Goal: Task Accomplishment & Management: Manage account settings

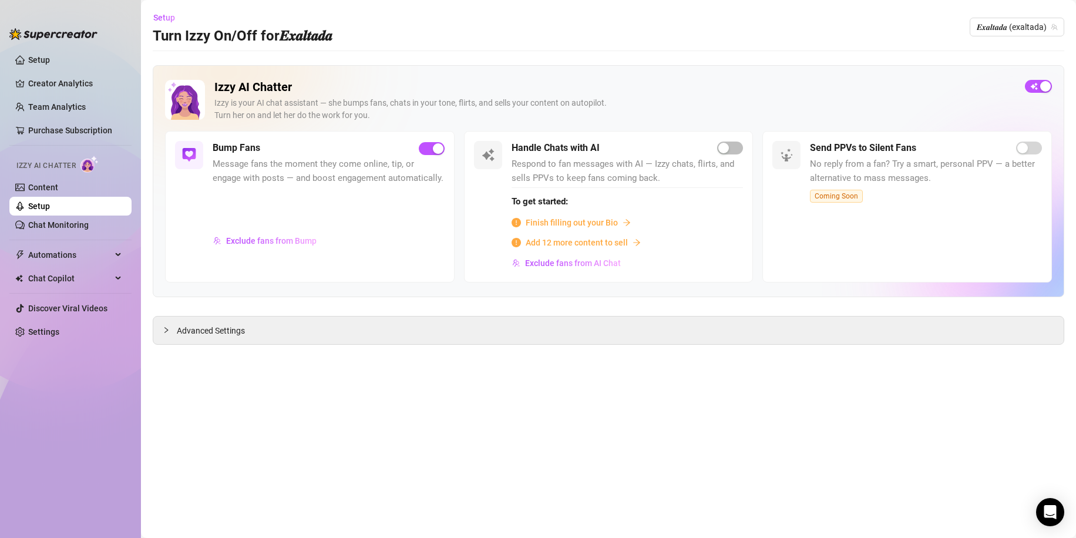
click at [50, 201] on link "Setup" at bounding box center [39, 205] width 22 height 9
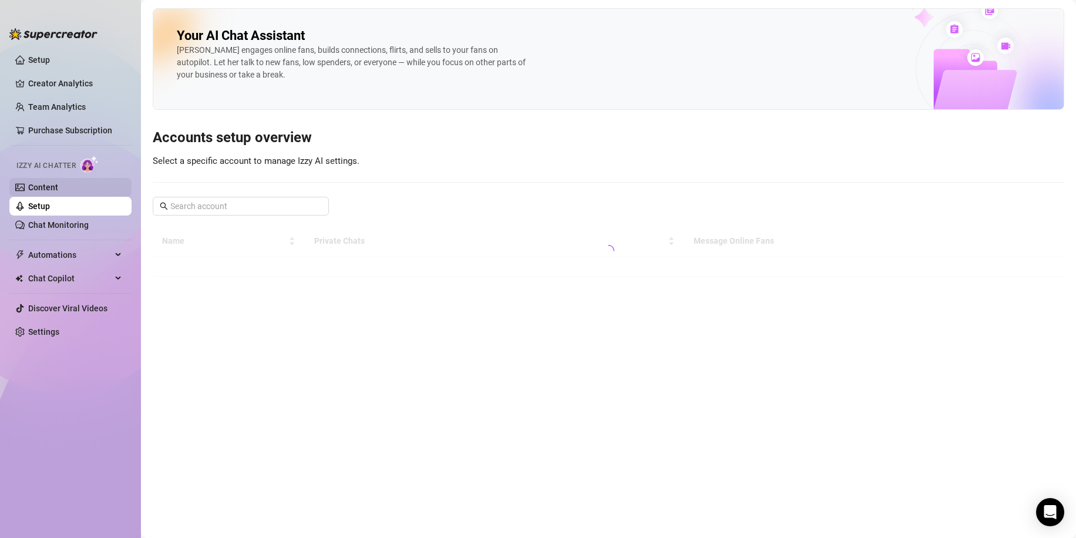
click at [58, 192] on link "Content" at bounding box center [43, 187] width 30 height 9
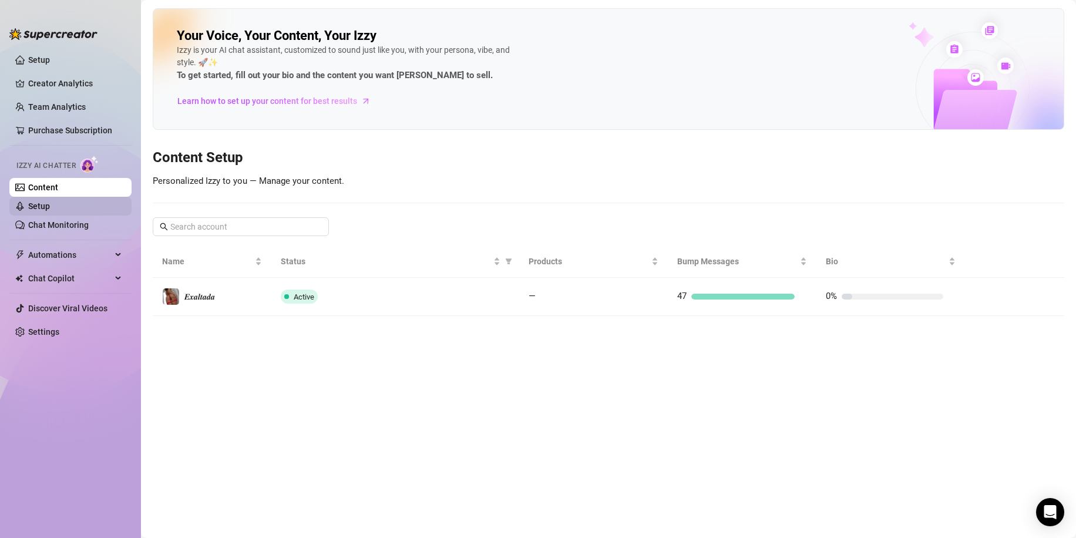
click at [50, 209] on link "Setup" at bounding box center [39, 205] width 22 height 9
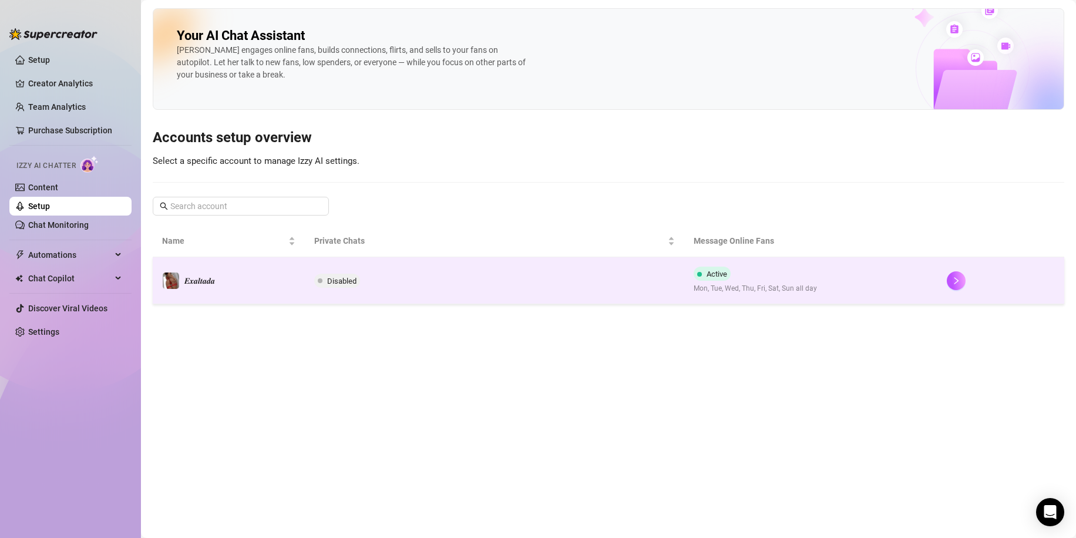
click at [413, 292] on td "Disabled" at bounding box center [495, 280] width 380 height 47
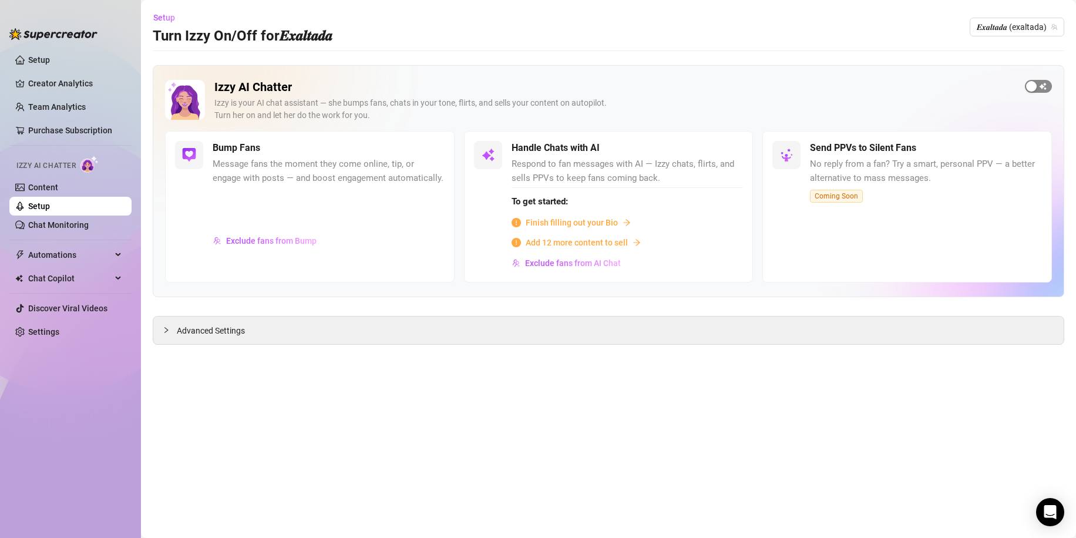
click at [1048, 85] on span "button" at bounding box center [1038, 86] width 27 height 13
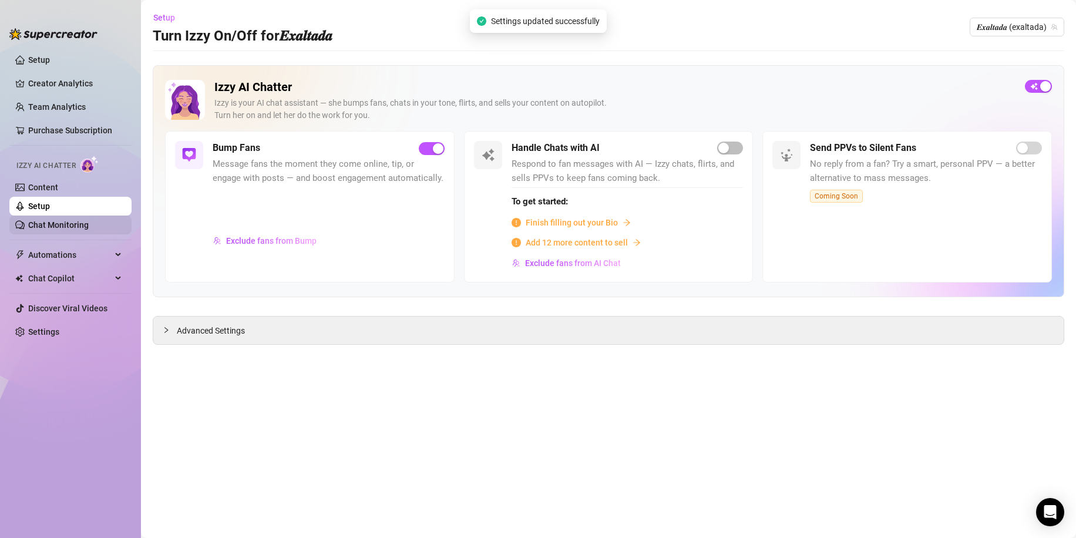
drag, startPoint x: 73, startPoint y: 229, endPoint x: 65, endPoint y: 225, distance: 8.7
click at [72, 229] on link "Chat Monitoring" at bounding box center [58, 224] width 60 height 9
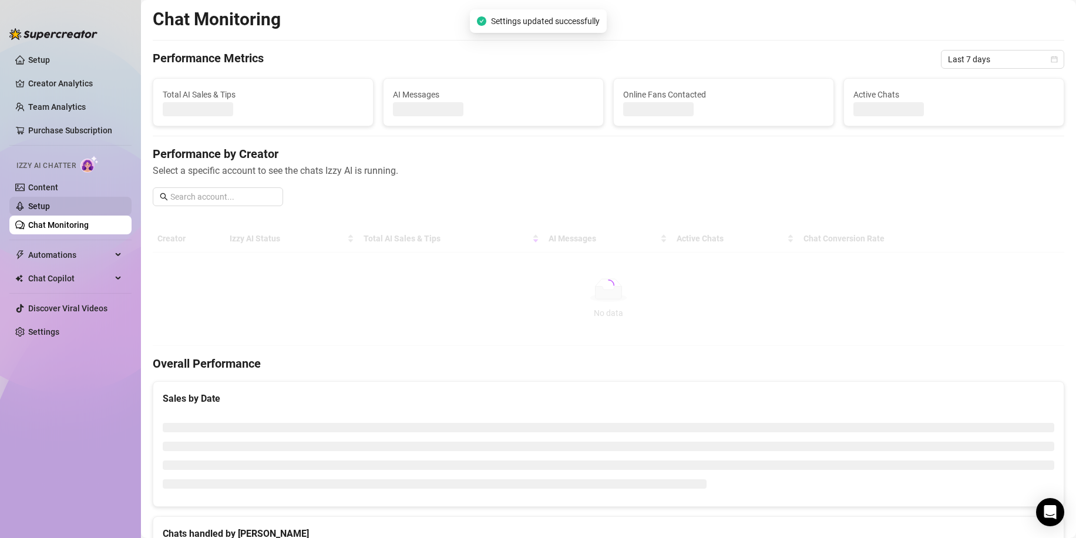
click at [50, 208] on link "Setup" at bounding box center [39, 205] width 22 height 9
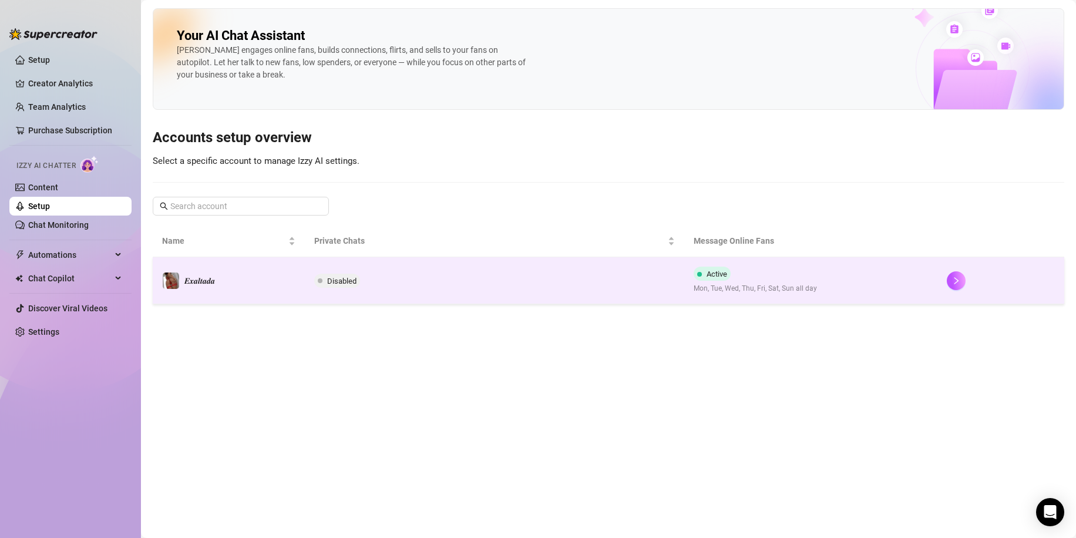
click at [328, 290] on td "Disabled" at bounding box center [495, 280] width 380 height 47
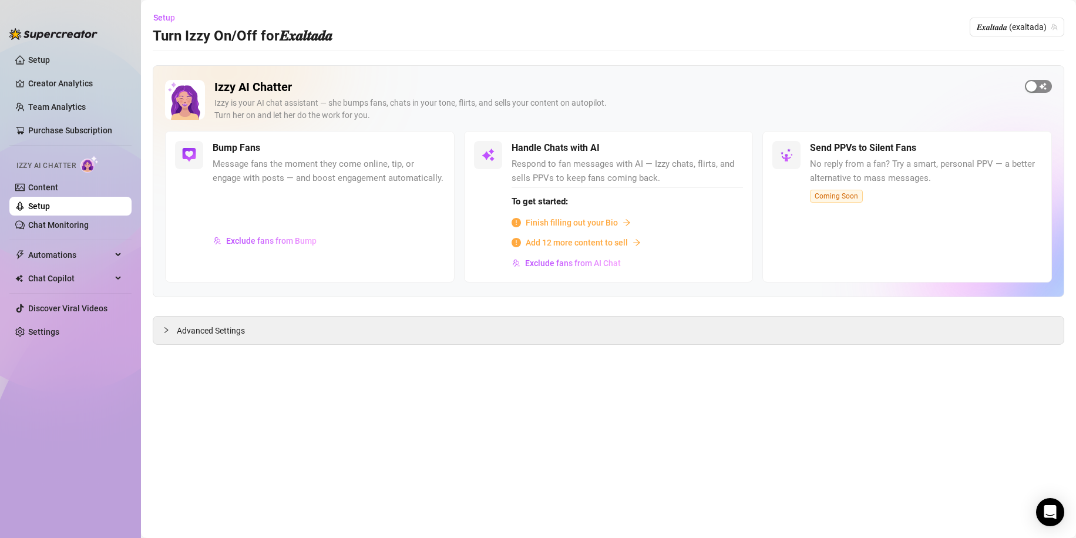
click at [1044, 82] on span "button" at bounding box center [1038, 86] width 27 height 13
click at [735, 148] on span "button" at bounding box center [730, 148] width 26 height 13
